Goal: Task Accomplishment & Management: Use online tool/utility

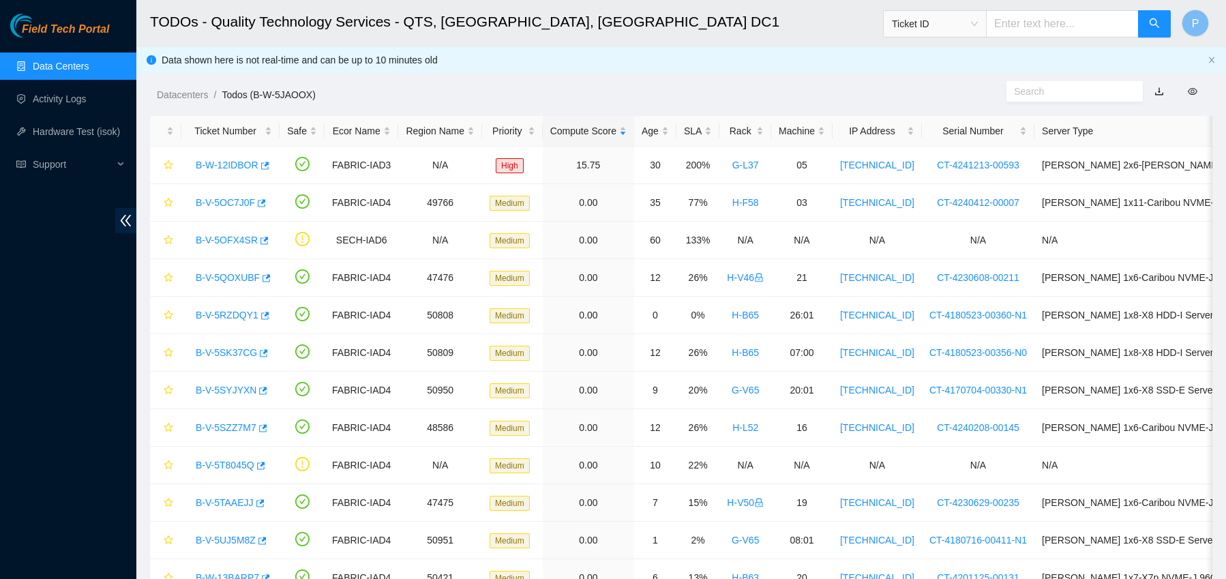
click at [80, 62] on link "Data Centers" at bounding box center [61, 66] width 56 height 11
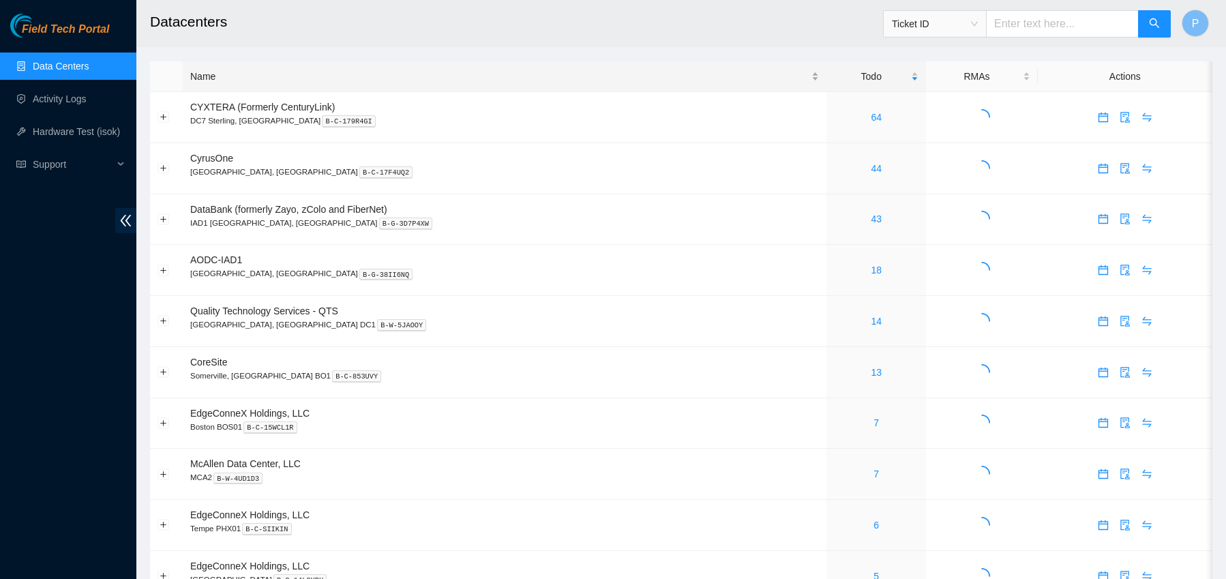
click at [240, 80] on div "Name" at bounding box center [504, 76] width 629 height 15
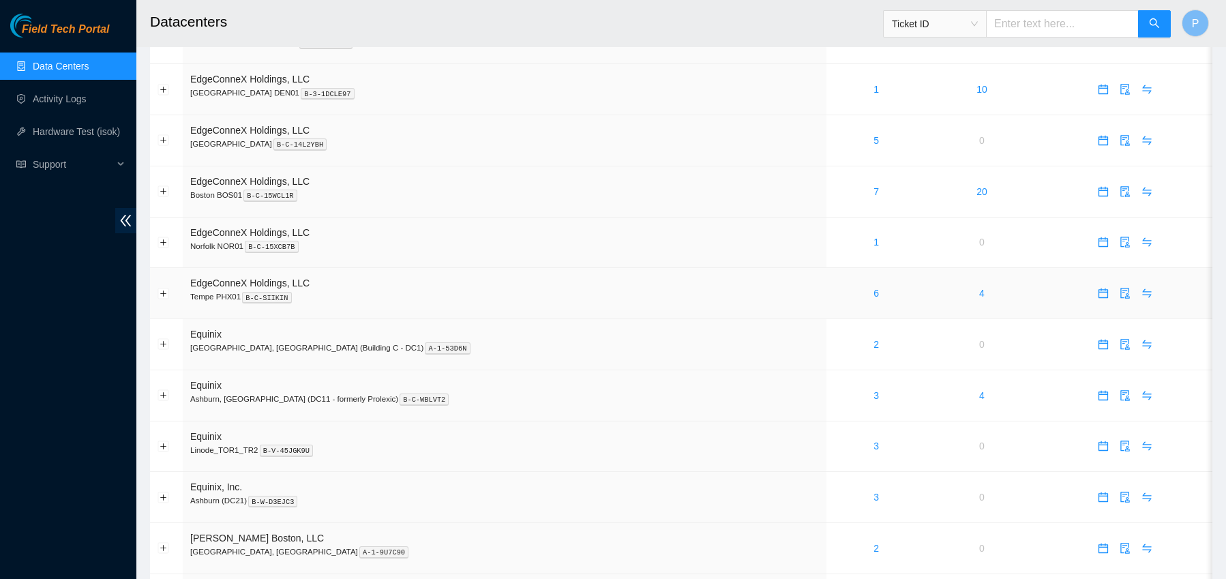
scroll to position [591, 0]
click at [874, 287] on link "6" at bounding box center [876, 290] width 5 height 11
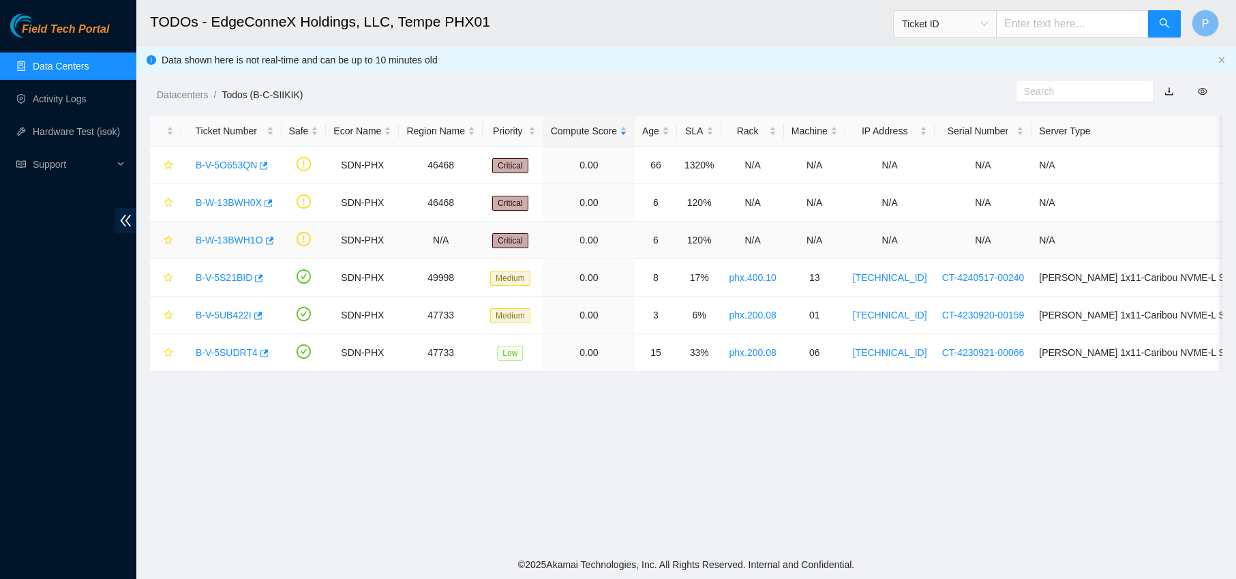
click at [228, 238] on link "B-W-13BWH1O" at bounding box center [230, 240] width 68 height 11
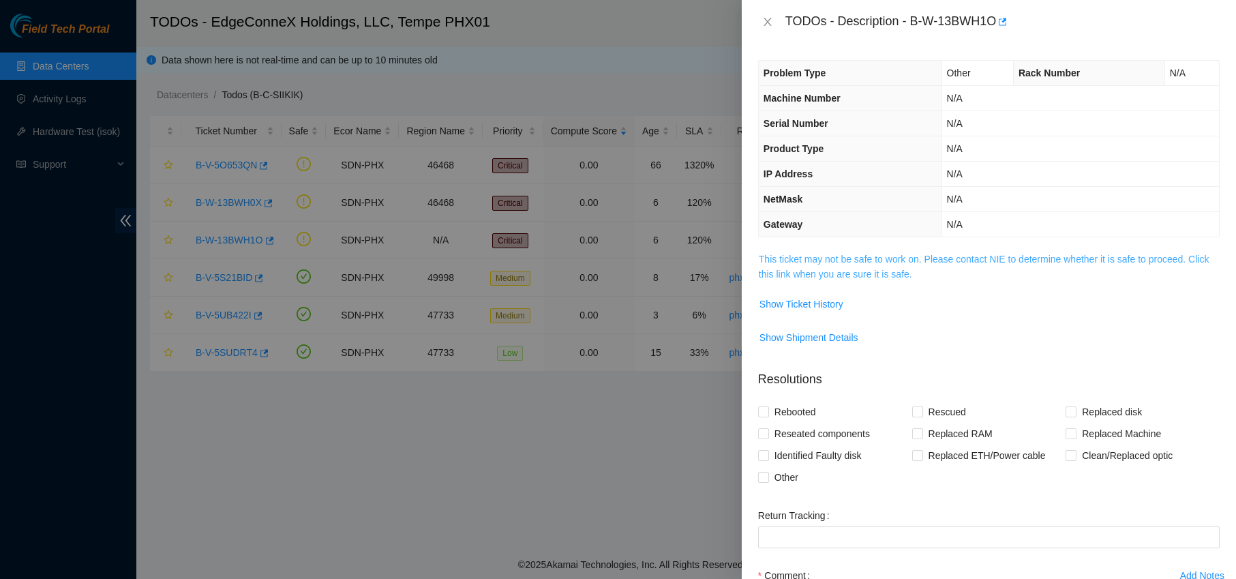
click at [878, 256] on link "This ticket may not be safe to work on. Please contact NIE to determine whether…" at bounding box center [984, 267] width 451 height 26
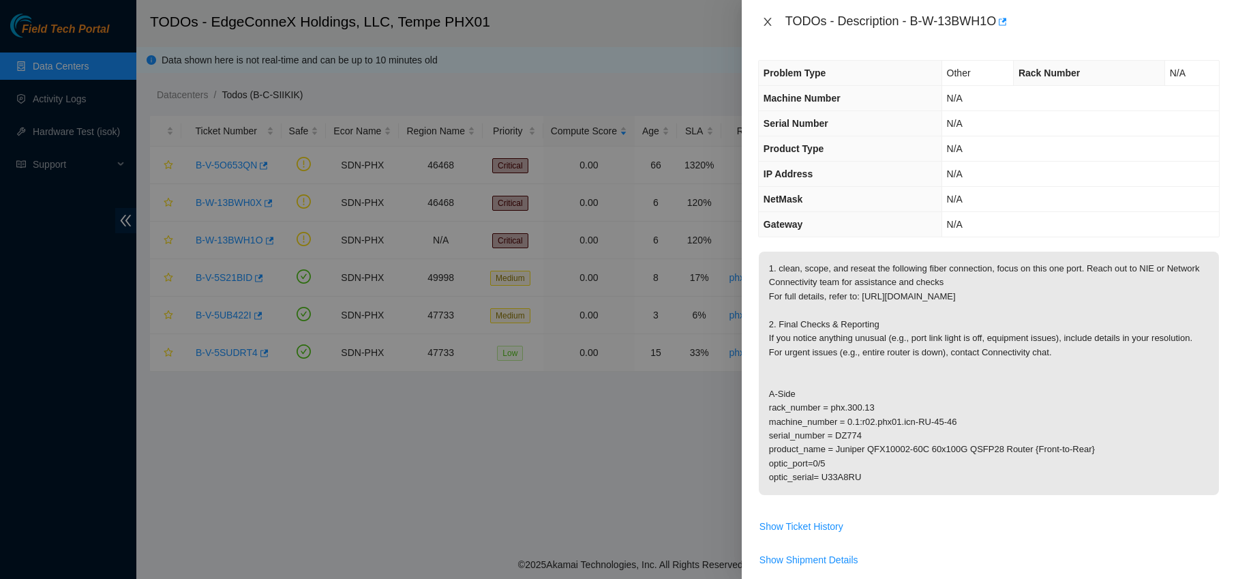
drag, startPoint x: 764, startPoint y: 20, endPoint x: 691, endPoint y: 57, distance: 81.4
click at [763, 20] on icon "close" at bounding box center [767, 21] width 11 height 11
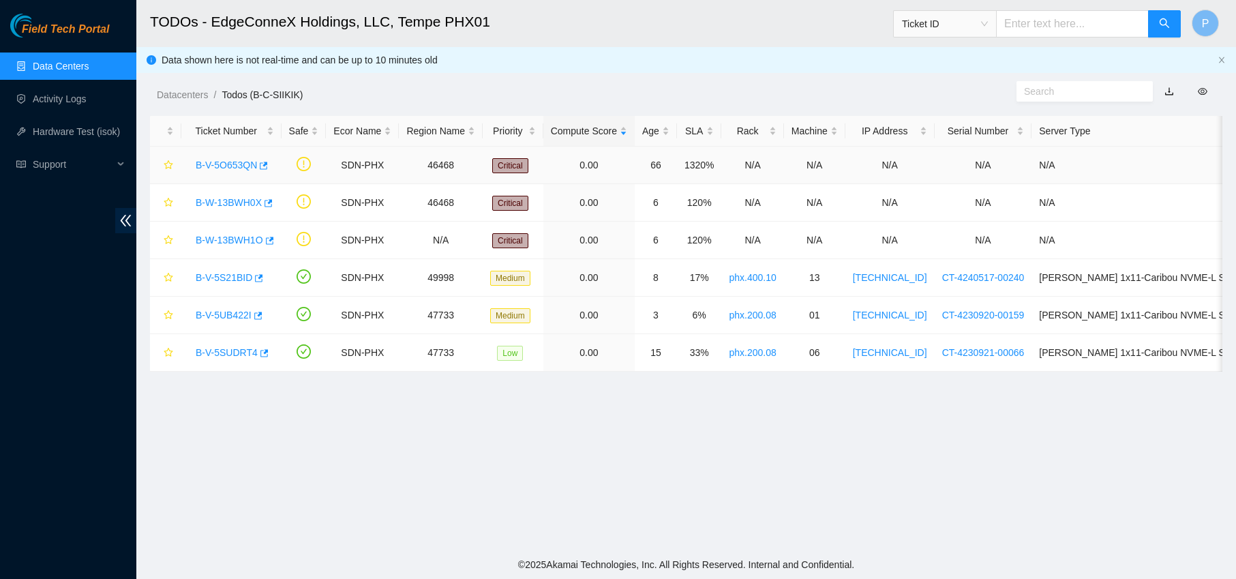
click at [232, 164] on link "B-V-5O653QN" at bounding box center [226, 165] width 61 height 11
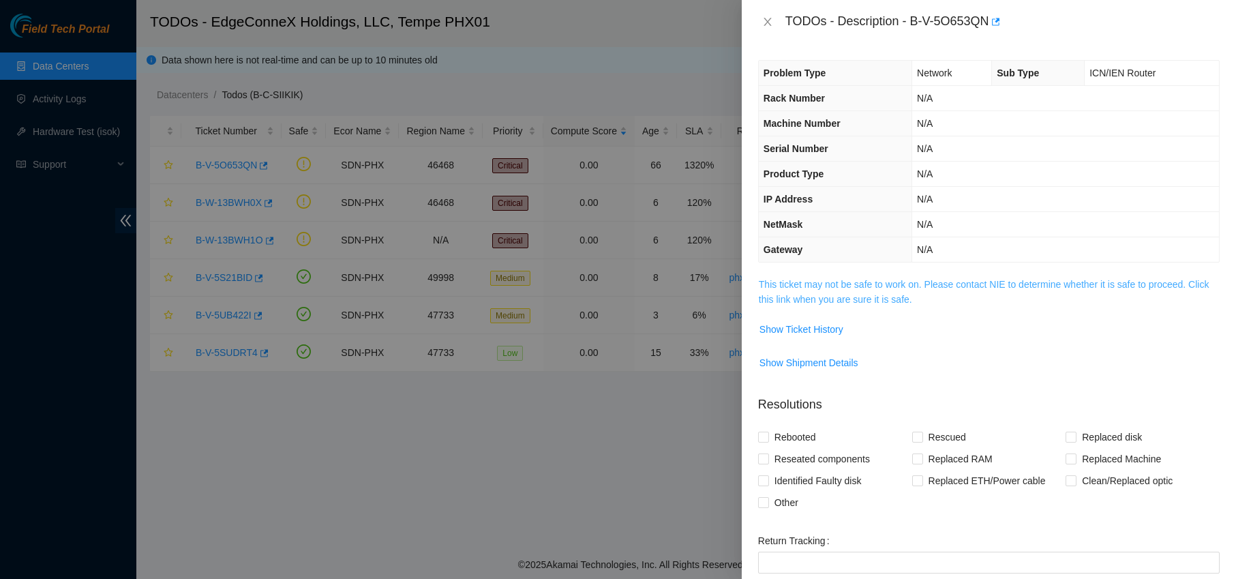
click at [976, 286] on link "This ticket may not be safe to work on. Please contact NIE to determine whether…" at bounding box center [984, 292] width 451 height 26
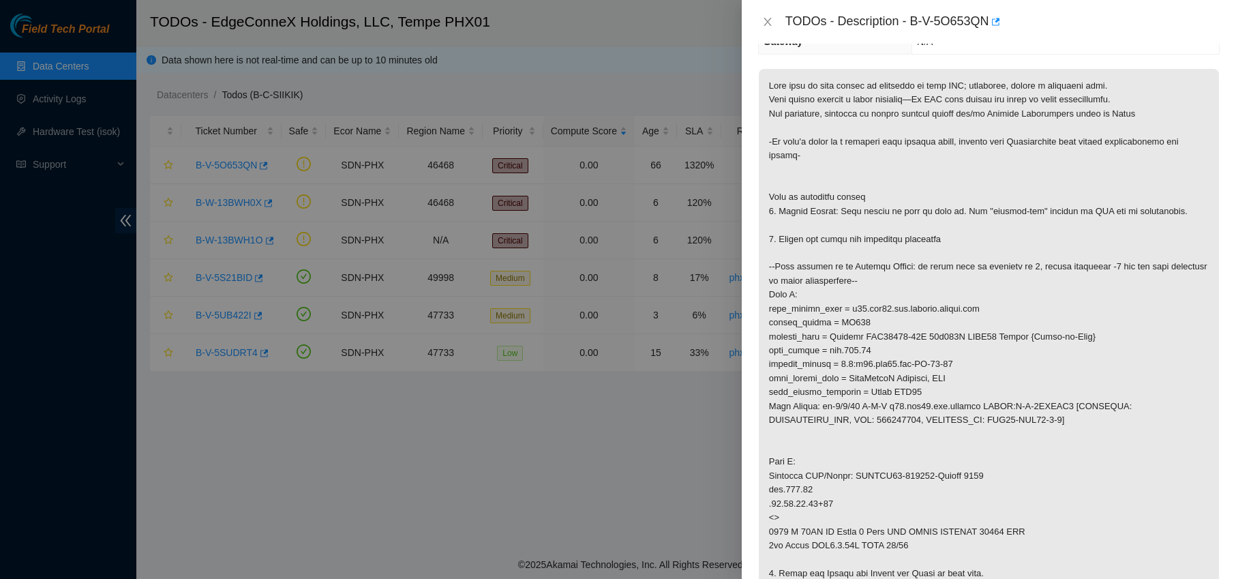
scroll to position [209, 0]
click at [769, 23] on icon "close" at bounding box center [768, 22] width 8 height 8
